Goal: Information Seeking & Learning: Check status

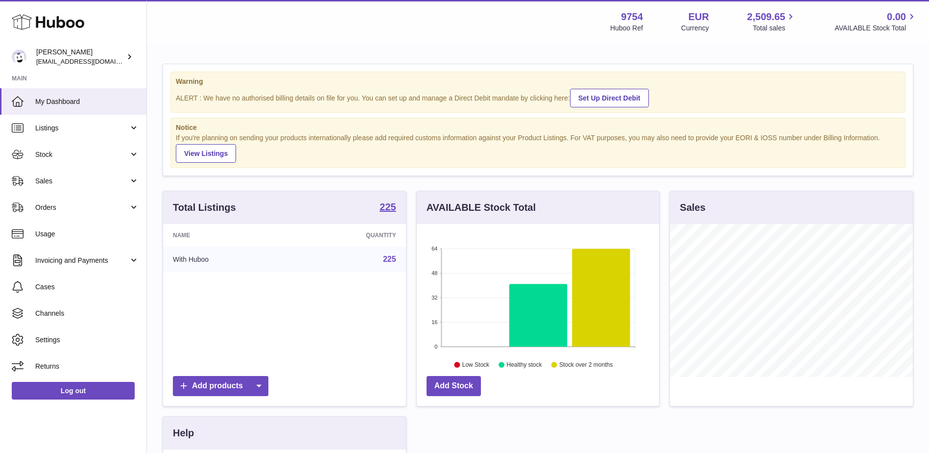
scroll to position [153, 242]
drag, startPoint x: 81, startPoint y: 179, endPoint x: 81, endPoint y: 192, distance: 12.7
click at [81, 179] on span "Sales" at bounding box center [82, 180] width 94 height 9
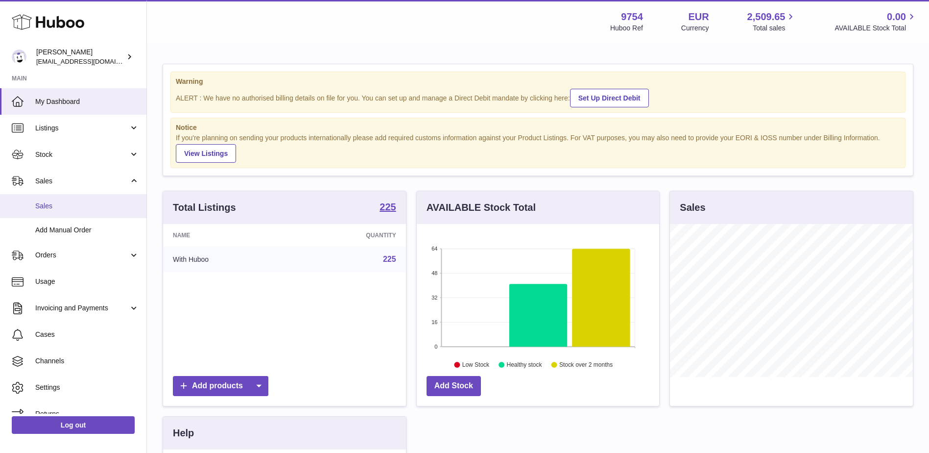
click at [81, 201] on span "Sales" at bounding box center [87, 205] width 104 height 9
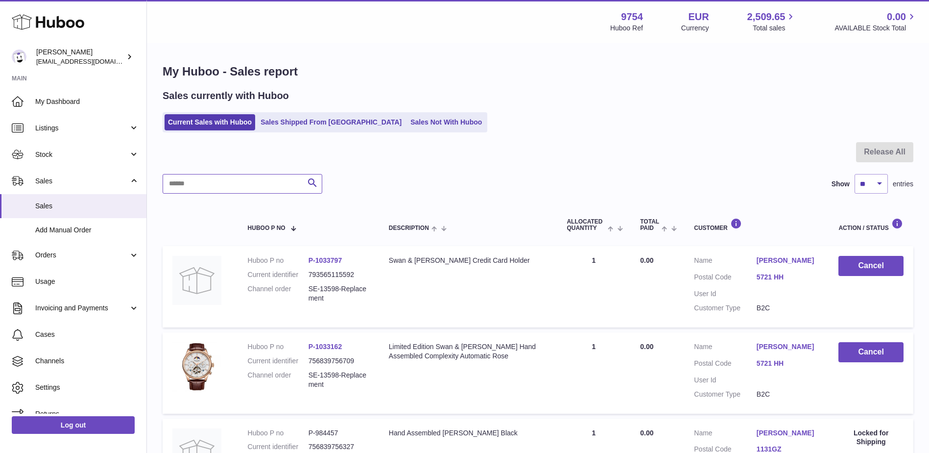
click at [207, 181] on input "text" at bounding box center [243, 184] width 160 height 20
paste input "**********"
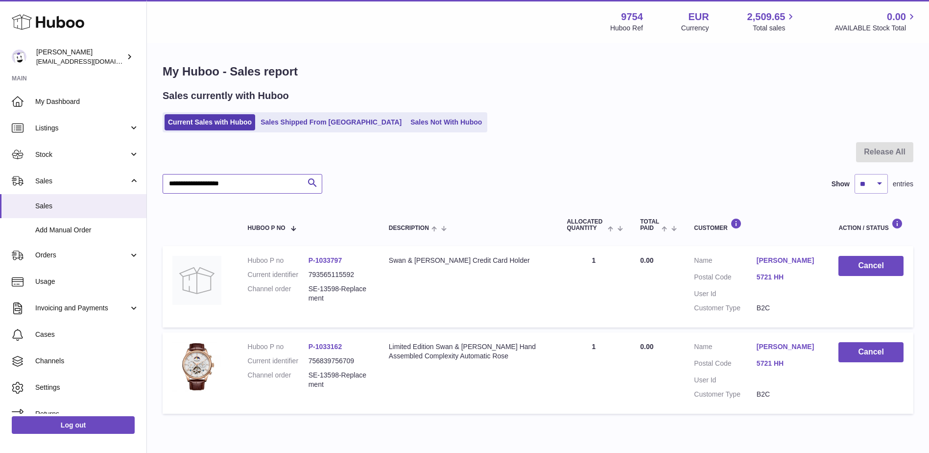
type input "**********"
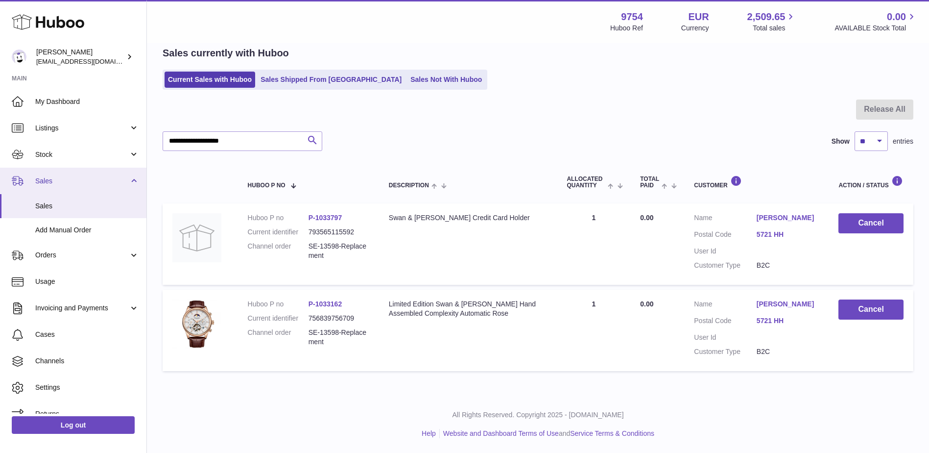
drag, startPoint x: 179, startPoint y: 161, endPoint x: 14, endPoint y: 173, distance: 166.0
click at [14, 173] on div "Huboo [PERSON_NAME] [EMAIL_ADDRESS][DOMAIN_NAME] Main My Dashboard Listings Not…" at bounding box center [464, 204] width 929 height 495
drag, startPoint x: 269, startPoint y: 143, endPoint x: -58, endPoint y: 184, distance: 330.3
click at [0, 184] on html ".st0{fill:#141414;}" at bounding box center [464, 183] width 929 height 453
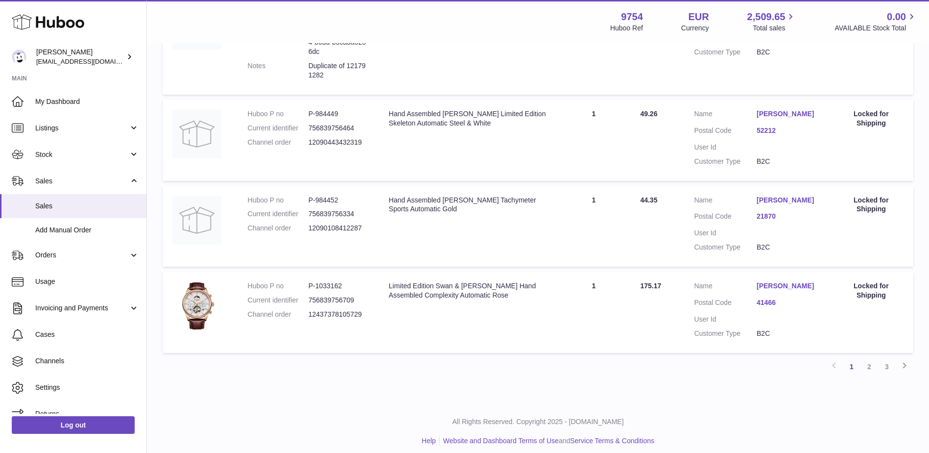
scroll to position [777, 0]
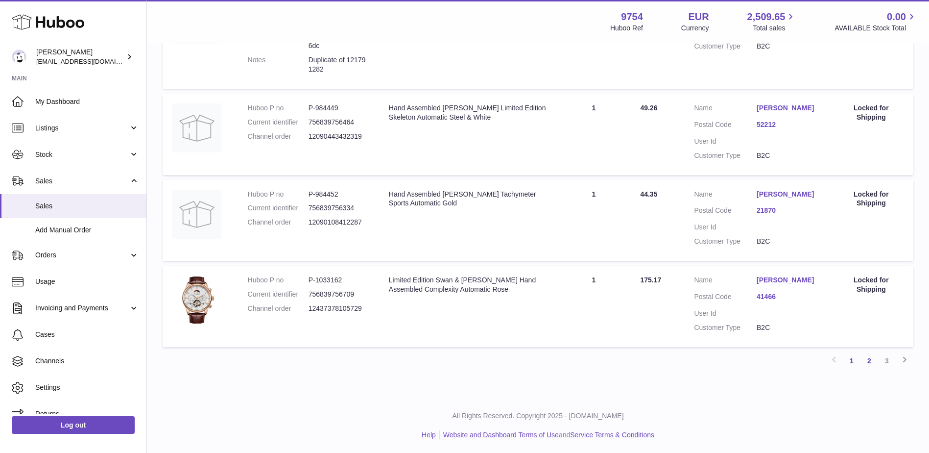
click at [866, 360] on link "2" at bounding box center [870, 361] width 18 height 18
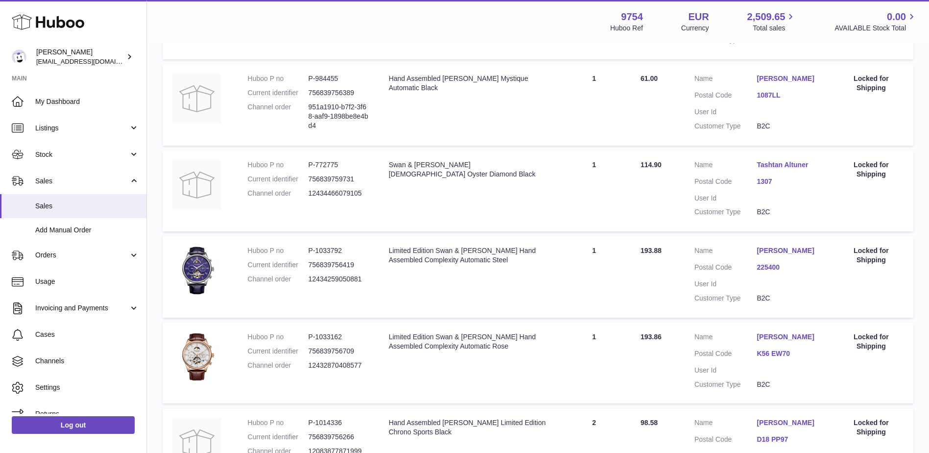
scroll to position [730, 0]
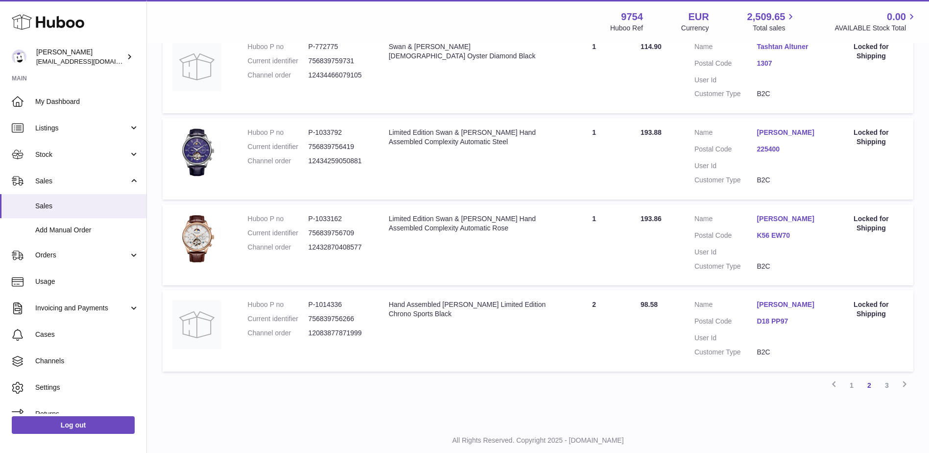
click at [793, 307] on link "[PERSON_NAME]" at bounding box center [788, 304] width 62 height 9
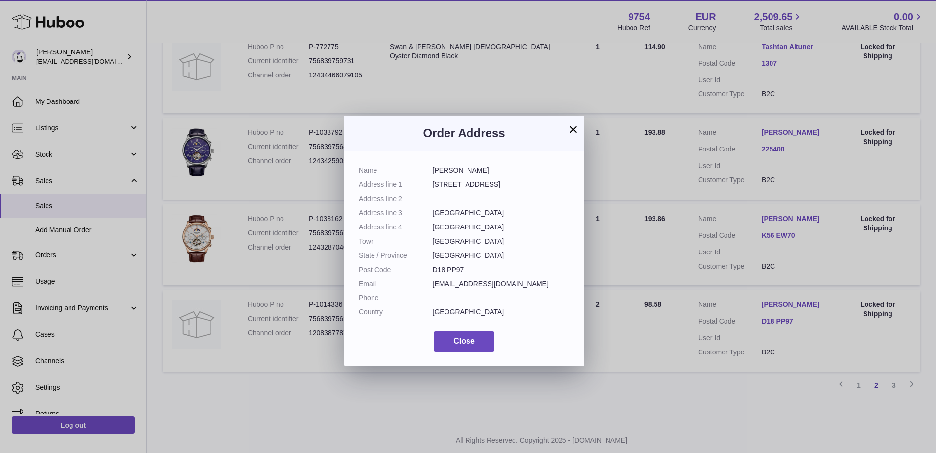
click at [574, 129] on button "×" at bounding box center [574, 129] width 12 height 12
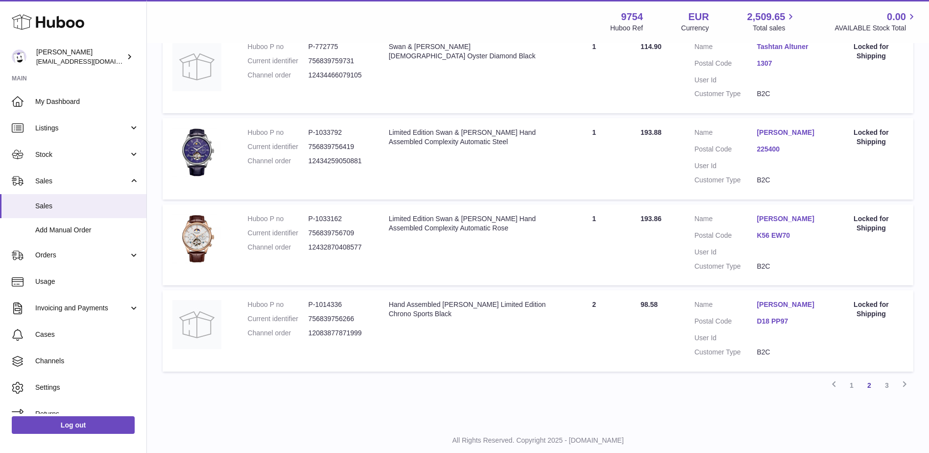
click at [881, 392] on link "3" at bounding box center [887, 385] width 18 height 18
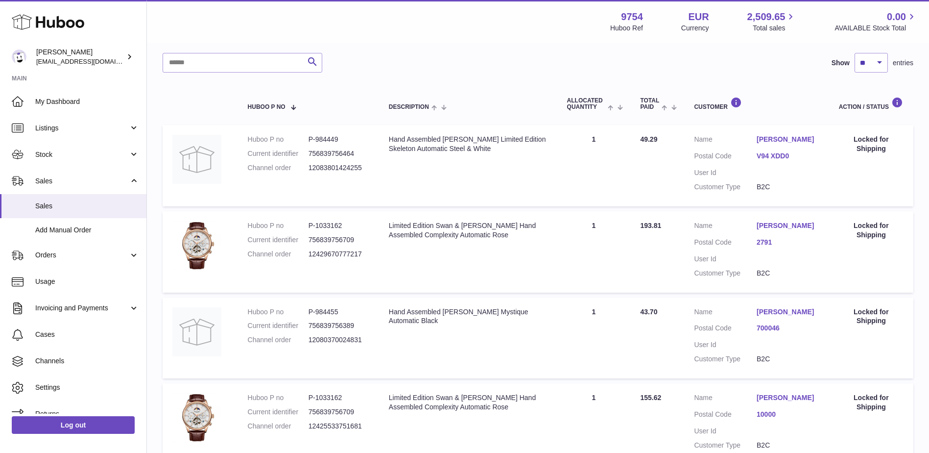
scroll to position [240, 0]
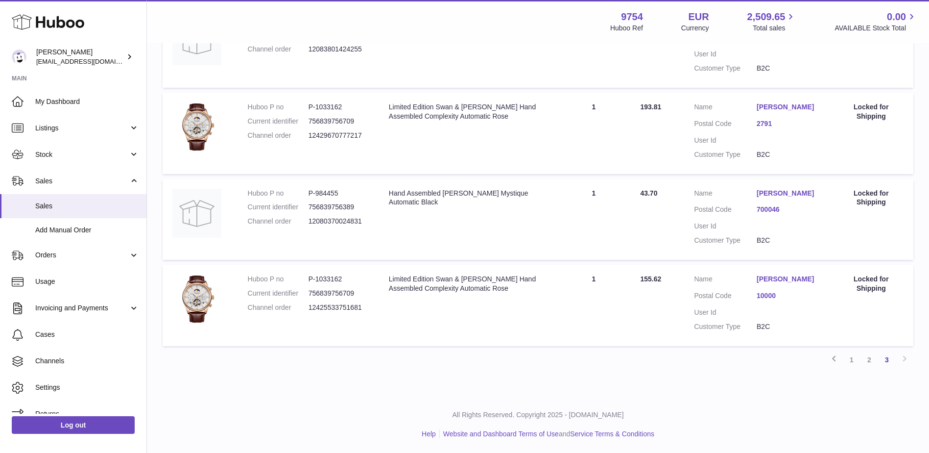
click at [801, 282] on link "[PERSON_NAME]" at bounding box center [788, 278] width 63 height 9
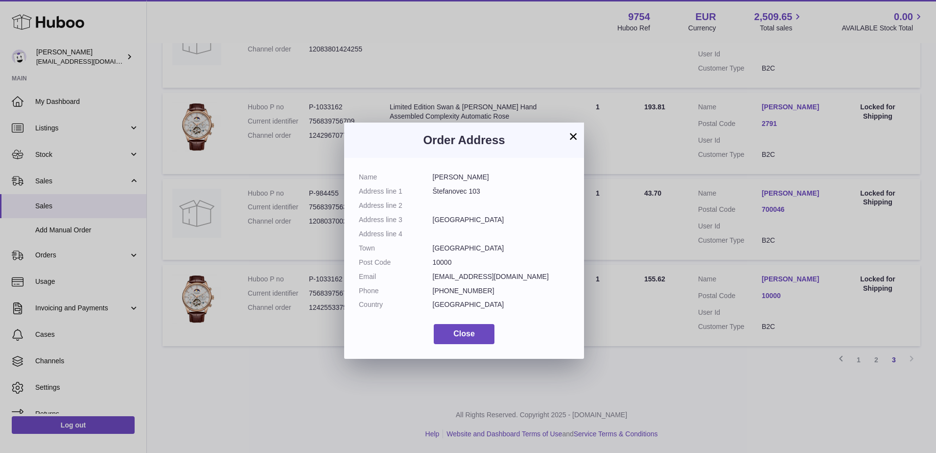
click at [577, 136] on button "×" at bounding box center [574, 136] width 12 height 12
